Goal: Information Seeking & Learning: Find specific fact

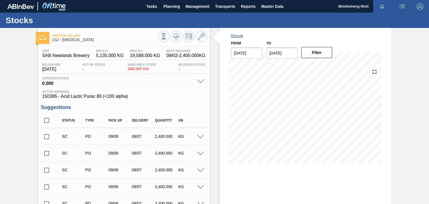
scroll to position [137, 0]
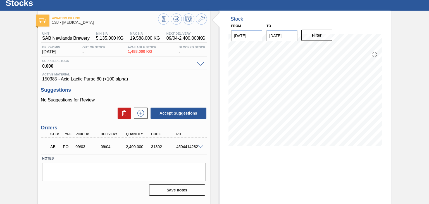
scroll to position [36, 0]
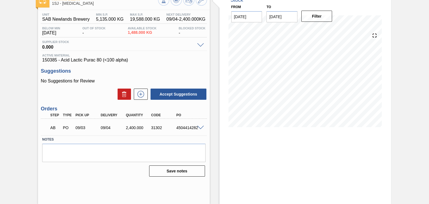
click at [200, 126] on span at bounding box center [200, 128] width 7 height 4
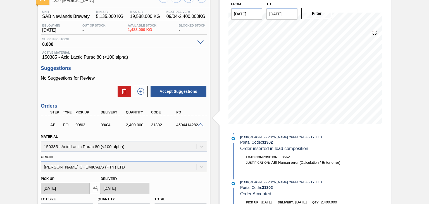
scroll to position [56, 0]
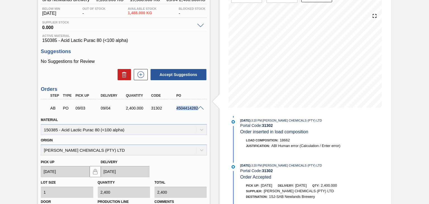
drag, startPoint x: 176, startPoint y: 109, endPoint x: 198, endPoint y: 111, distance: 22.1
click at [198, 111] on div "AB PO 09/03 09/04 2,400.000 31302 4504414282" at bounding box center [124, 107] width 166 height 14
copy div "4504414282"
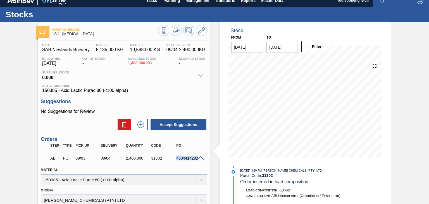
scroll to position [0, 0]
